Goal: Task Accomplishment & Management: Use online tool/utility

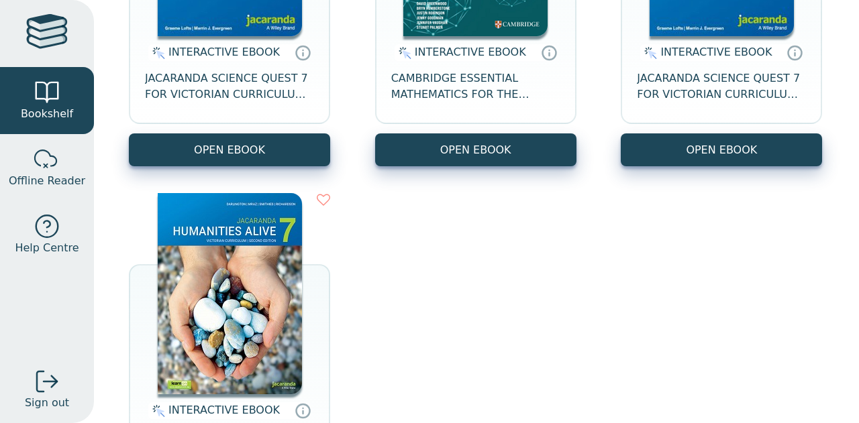
scroll to position [350, 0]
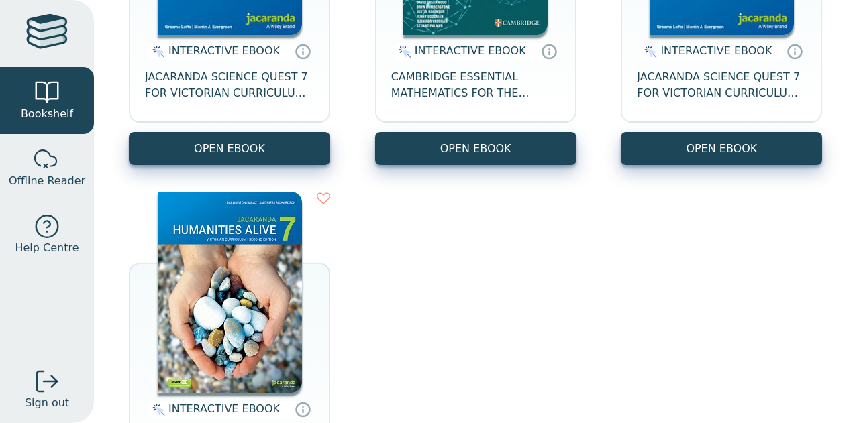
click at [281, 254] on img at bounding box center [230, 292] width 144 height 201
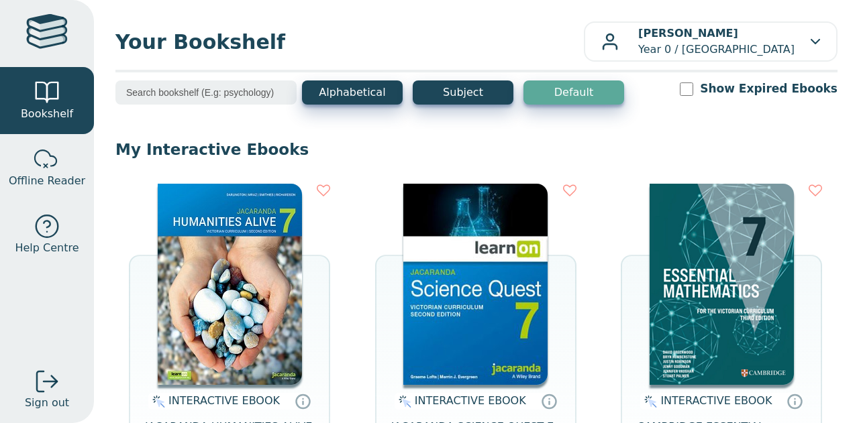
click at [180, 262] on img at bounding box center [230, 284] width 144 height 201
click at [319, 278] on div "INTERACTIVE EBOOK JACARANDA HUMANITIES ALIVE 7 VICTORIAN CURRICULUM LEARNON EBO…" at bounding box center [229, 349] width 201 height 331
click at [246, 310] on img at bounding box center [230, 284] width 144 height 201
